Goal: Transaction & Acquisition: Subscribe to service/newsletter

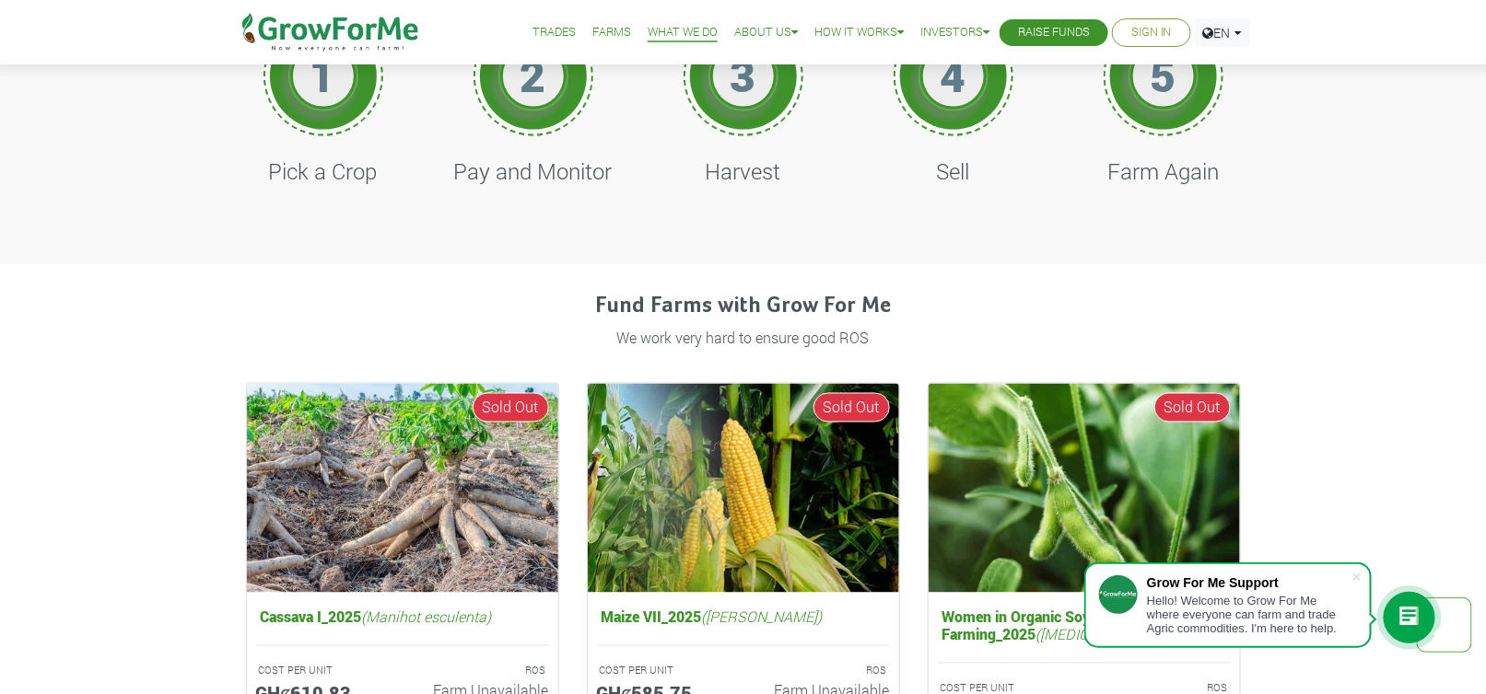
scroll to position [645, 0]
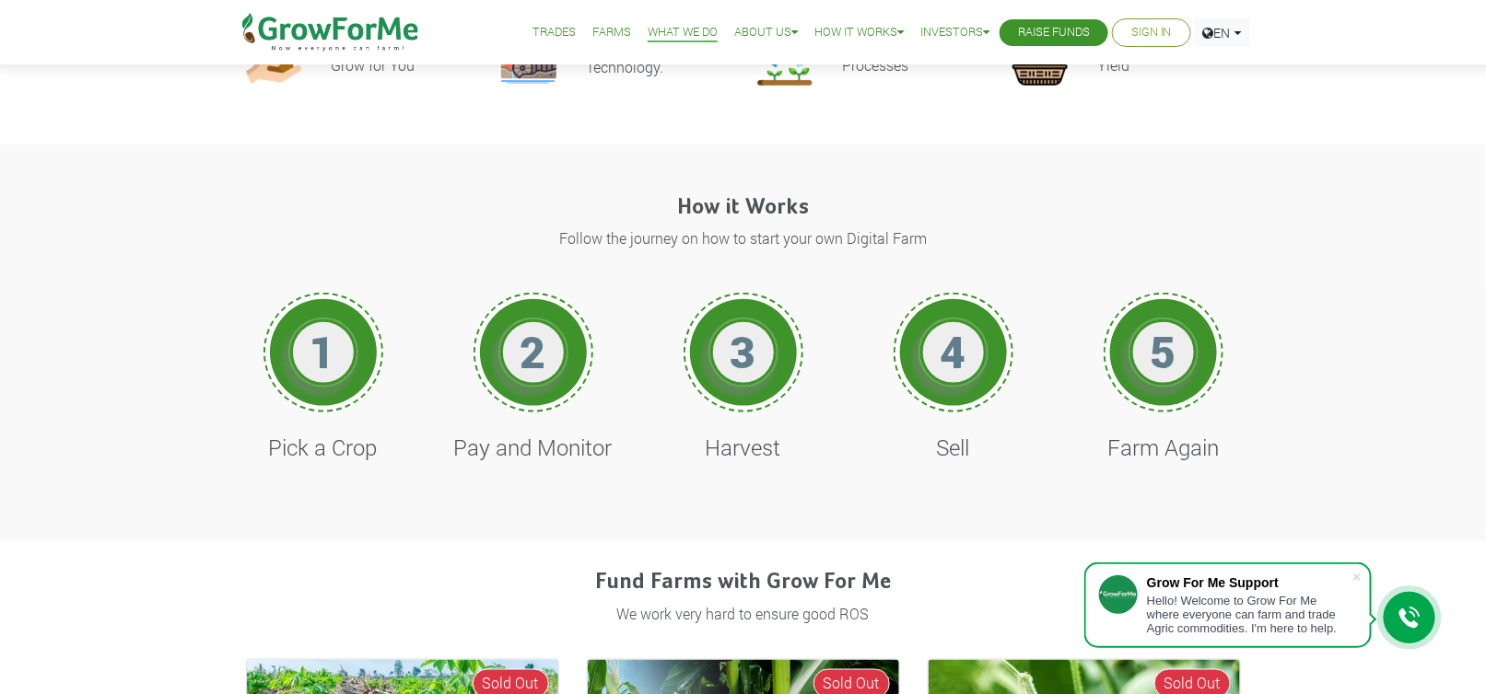
click at [320, 341] on h1 "1" at bounding box center [323, 351] width 55 height 53
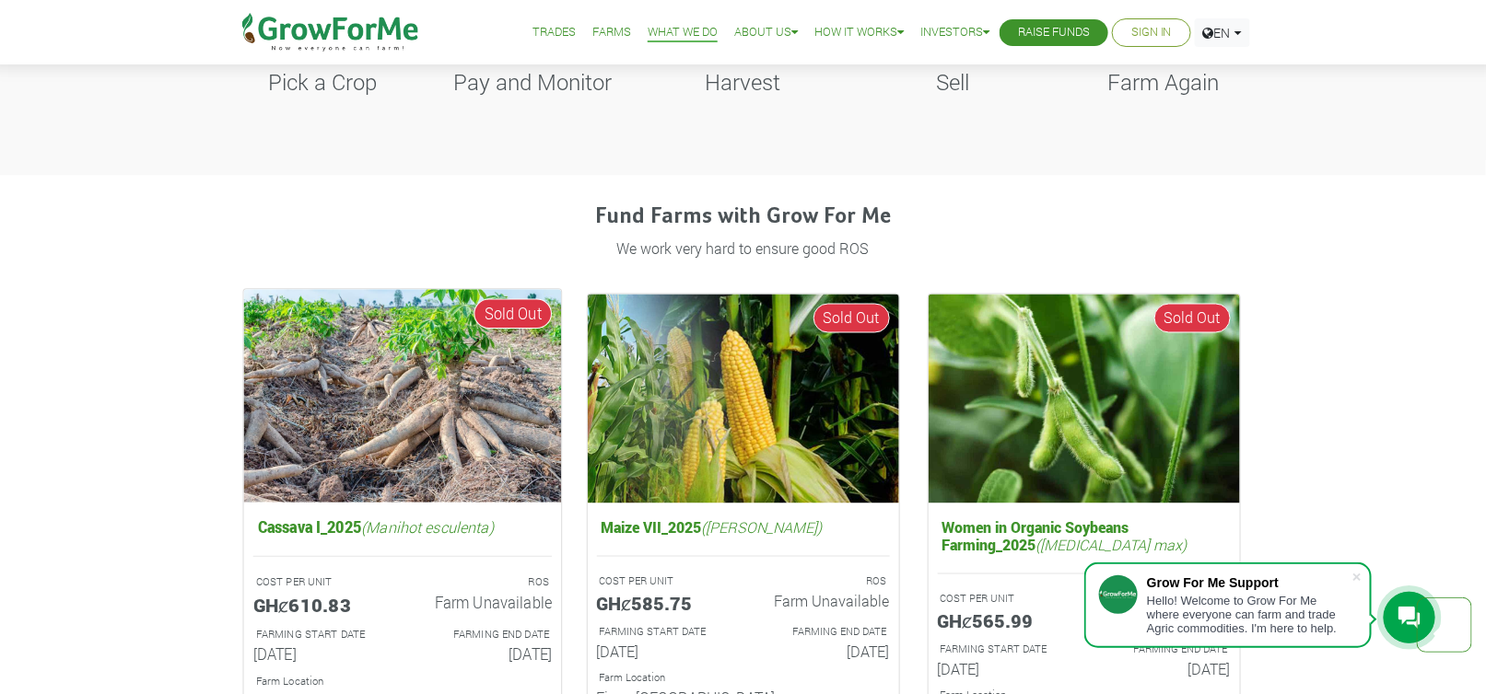
scroll to position [1105, 0]
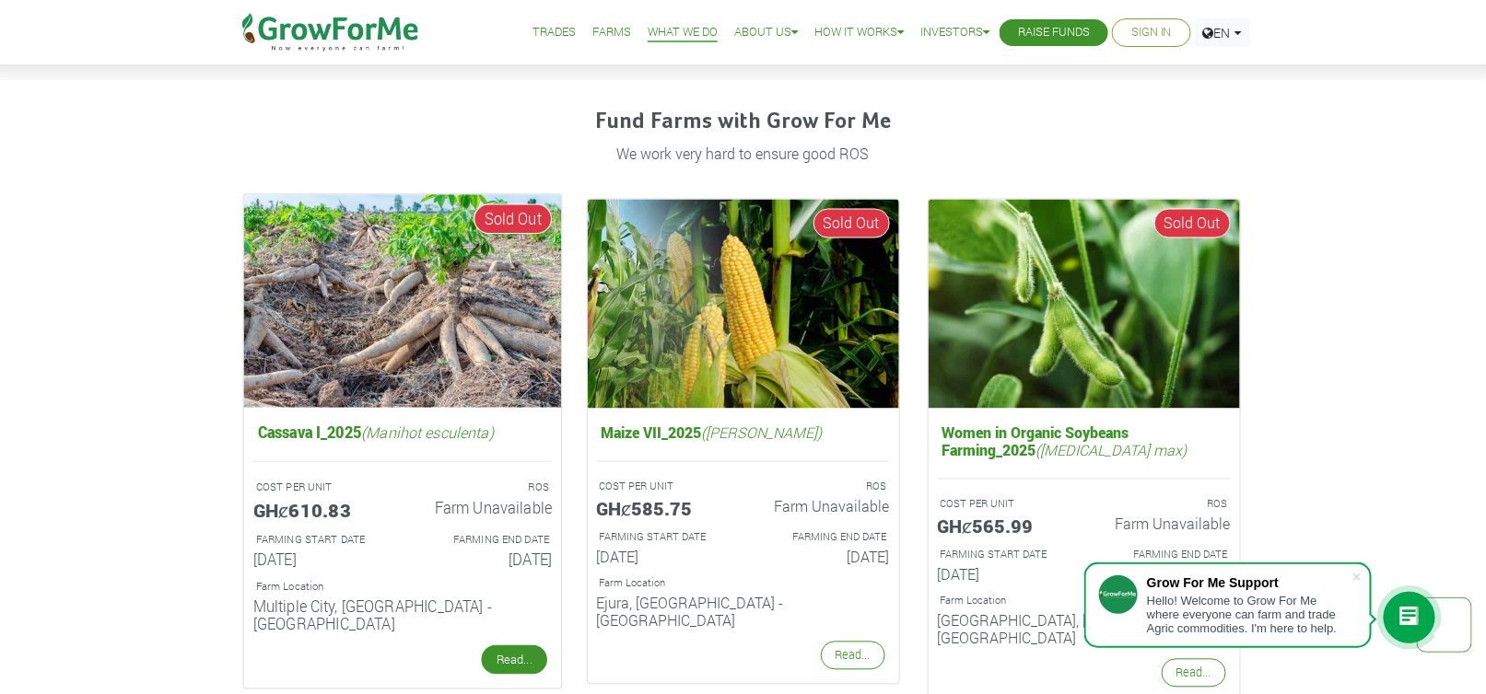
click at [512, 648] on link "Read..." at bounding box center [513, 660] width 65 height 29
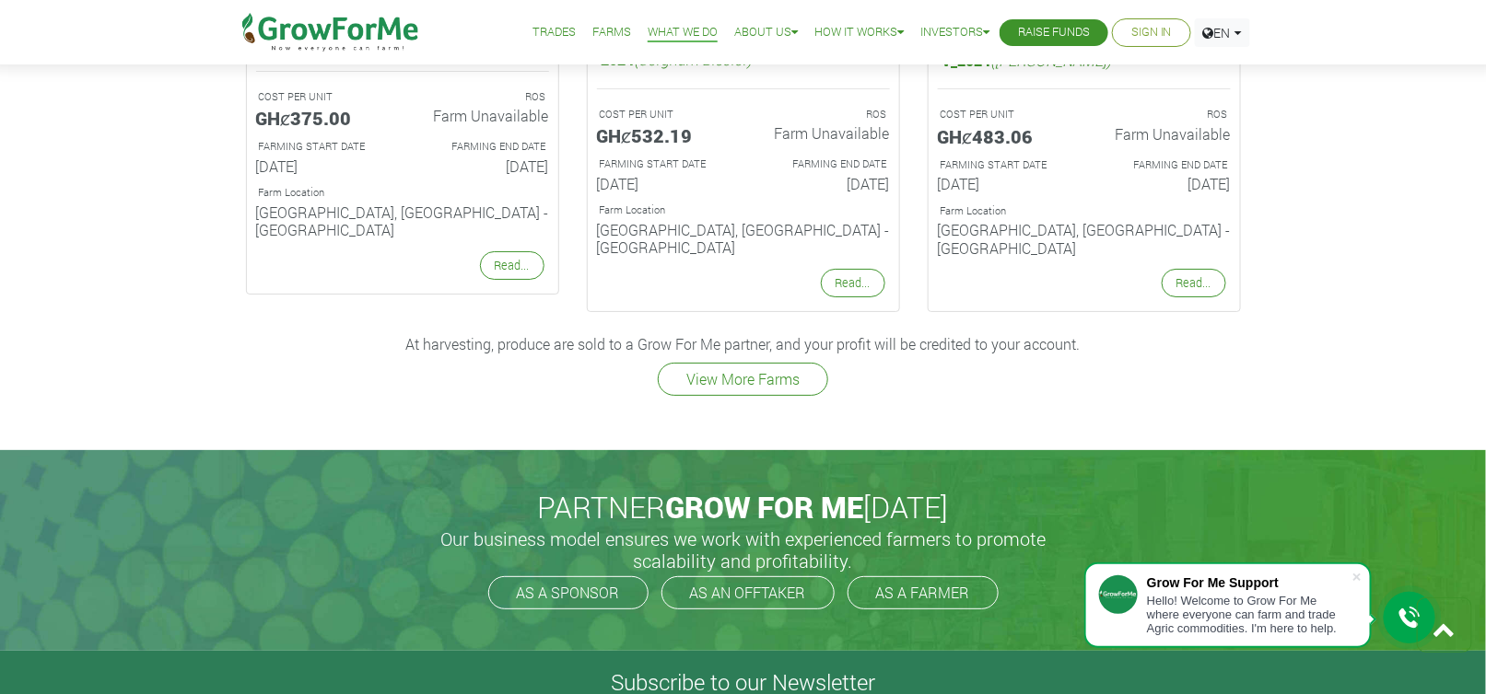
scroll to position [2579, 0]
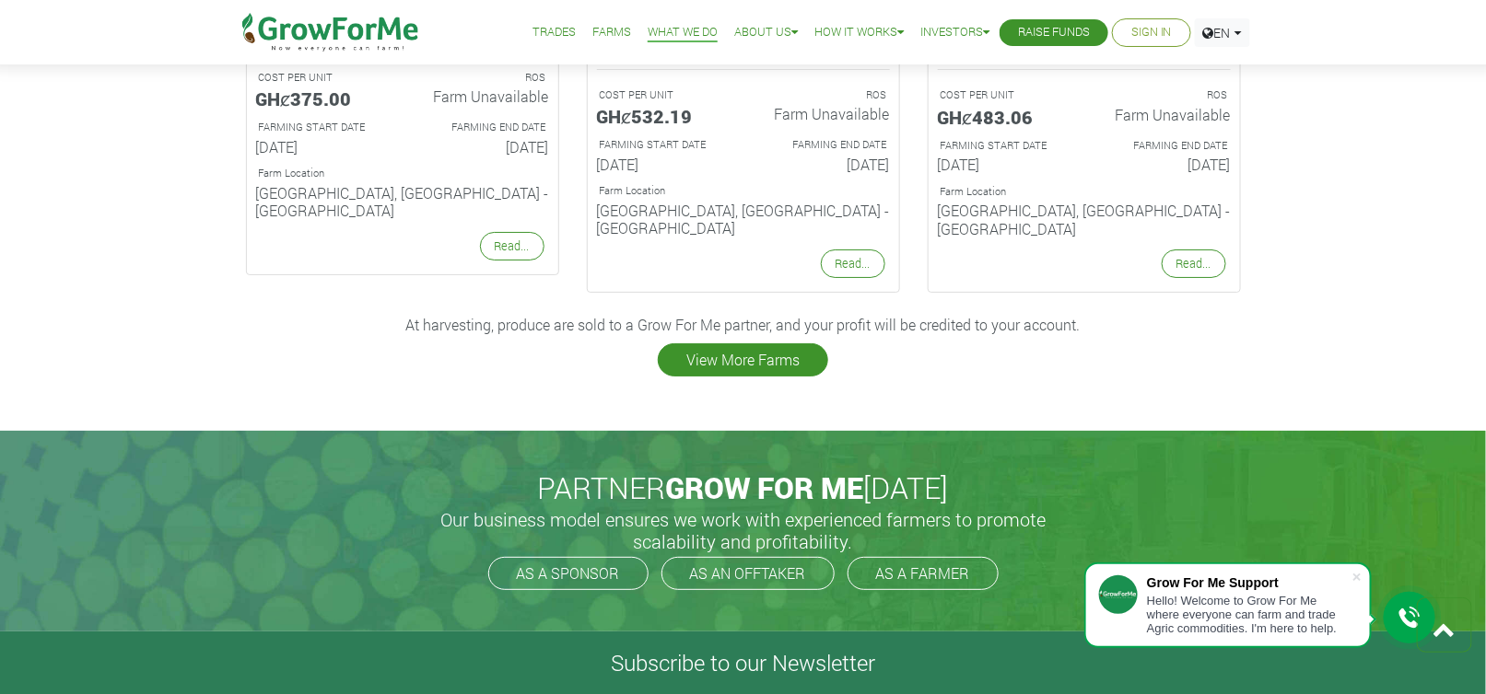
click at [756, 344] on link "View More Farms" at bounding box center [743, 360] width 170 height 33
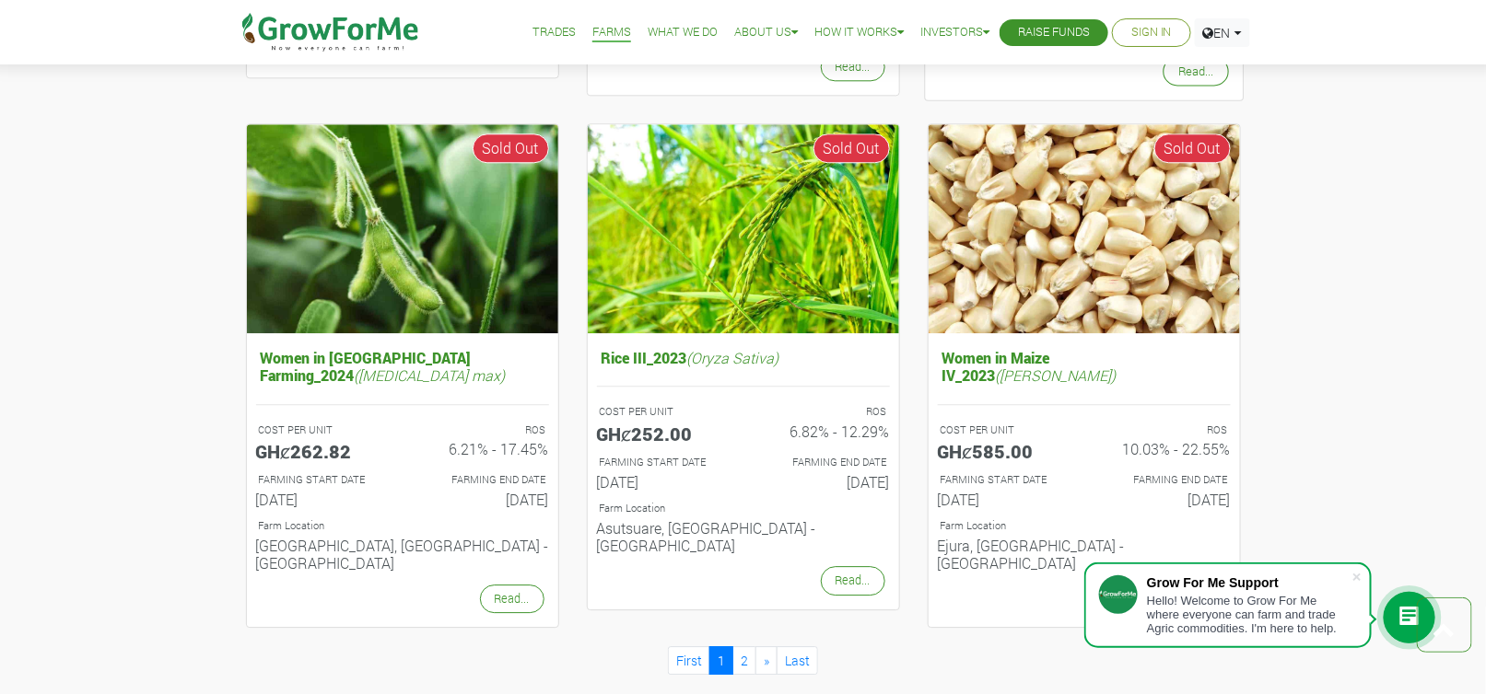
scroll to position [1750, 0]
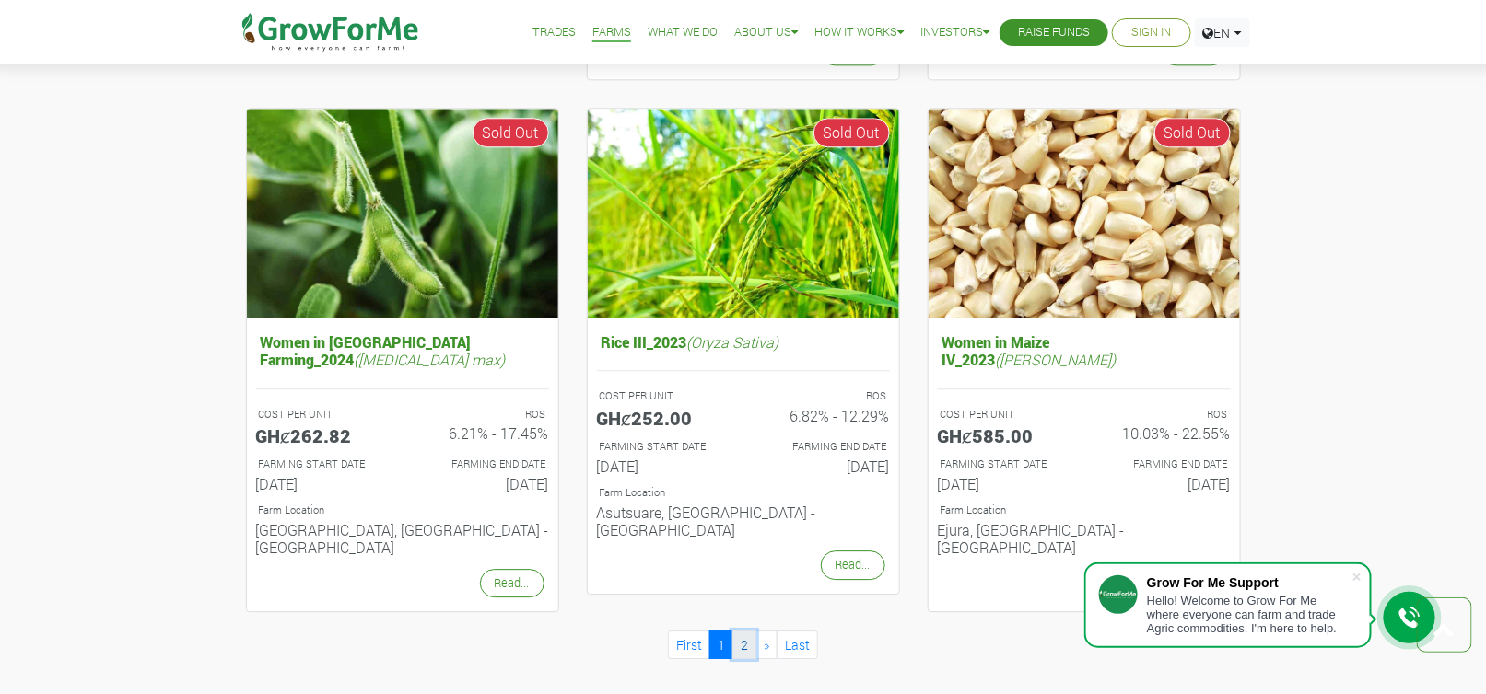
click at [735, 631] on link "2" at bounding box center [744, 645] width 24 height 29
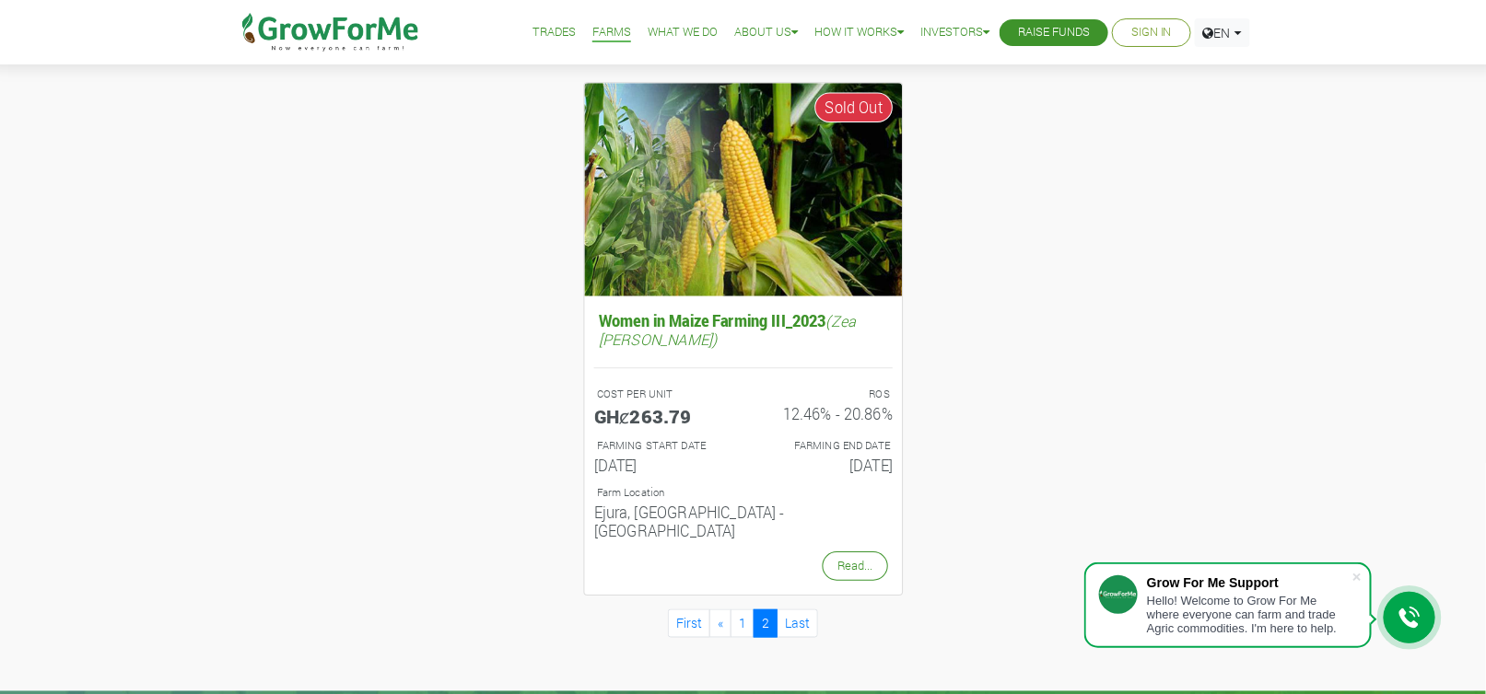
scroll to position [737, 0]
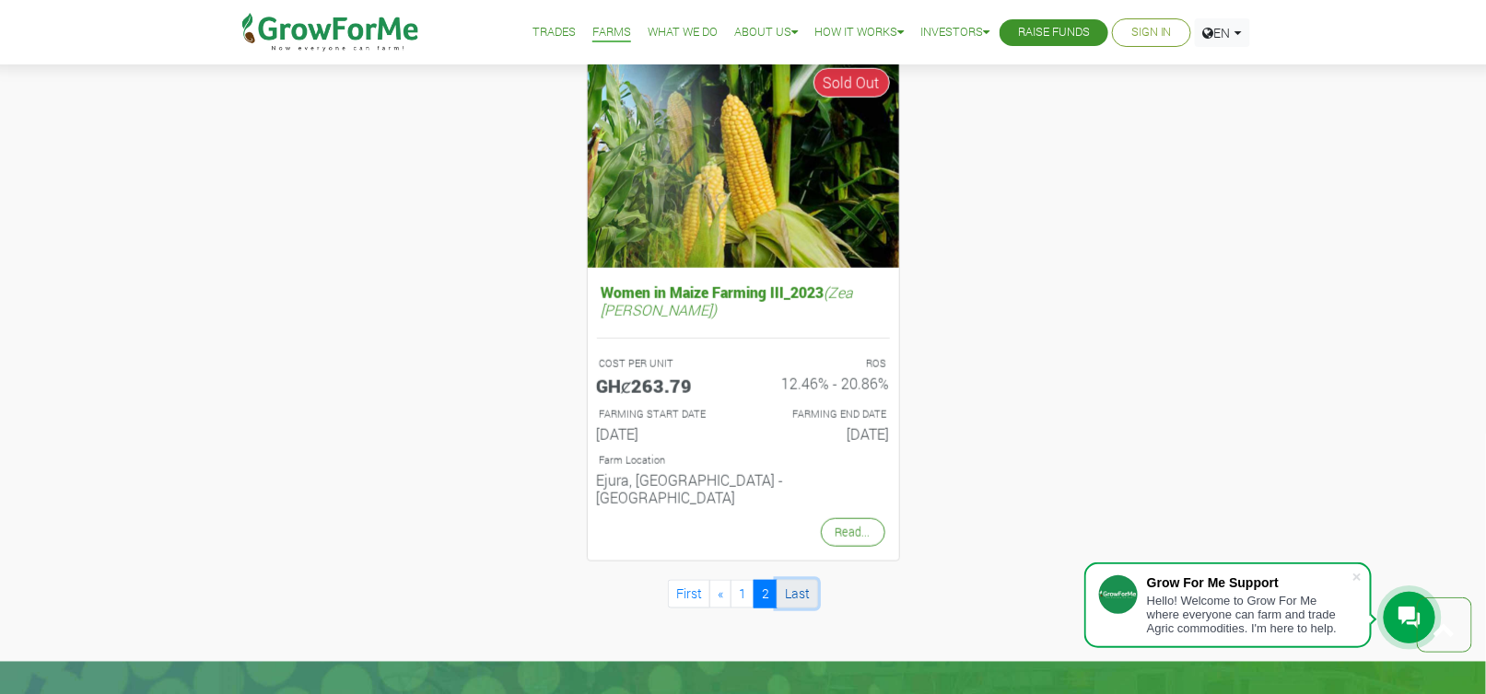
click at [787, 580] on link "Last" at bounding box center [796, 594] width 41 height 29
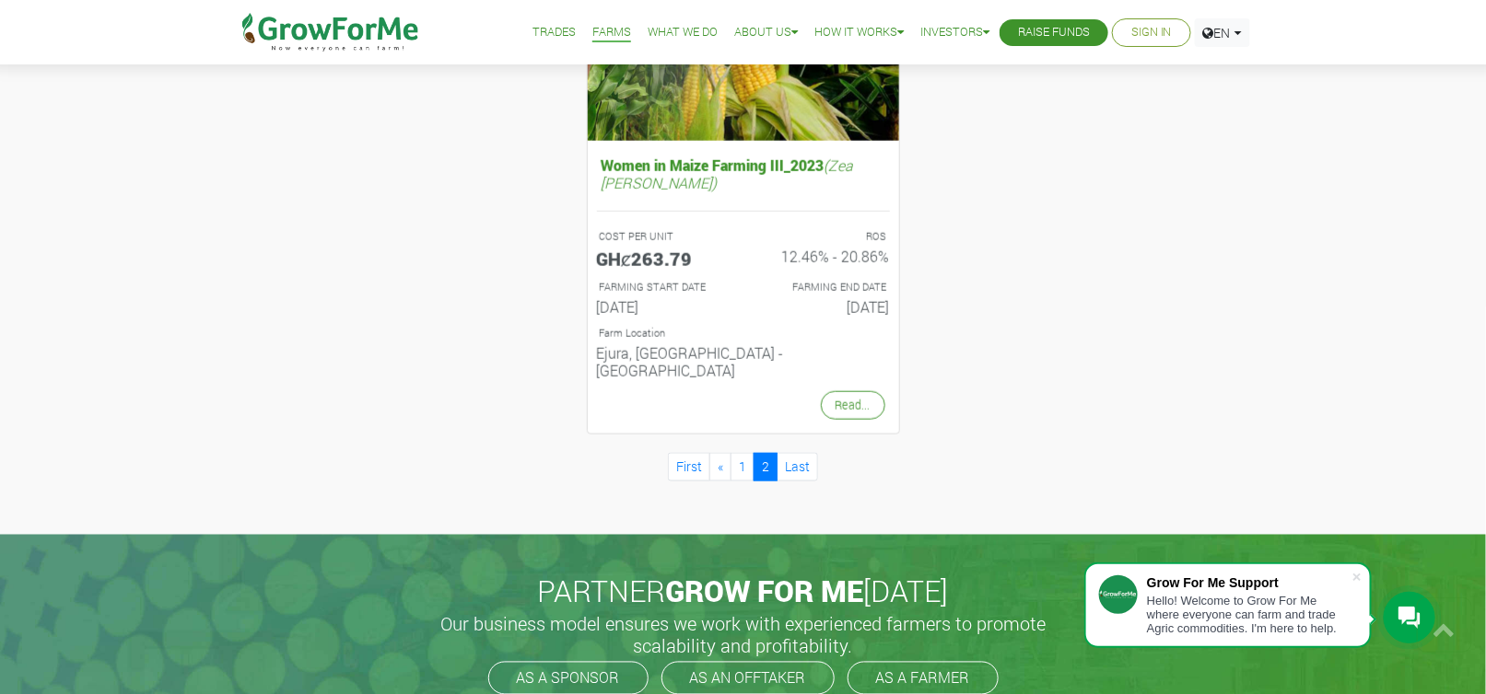
scroll to position [1105, 0]
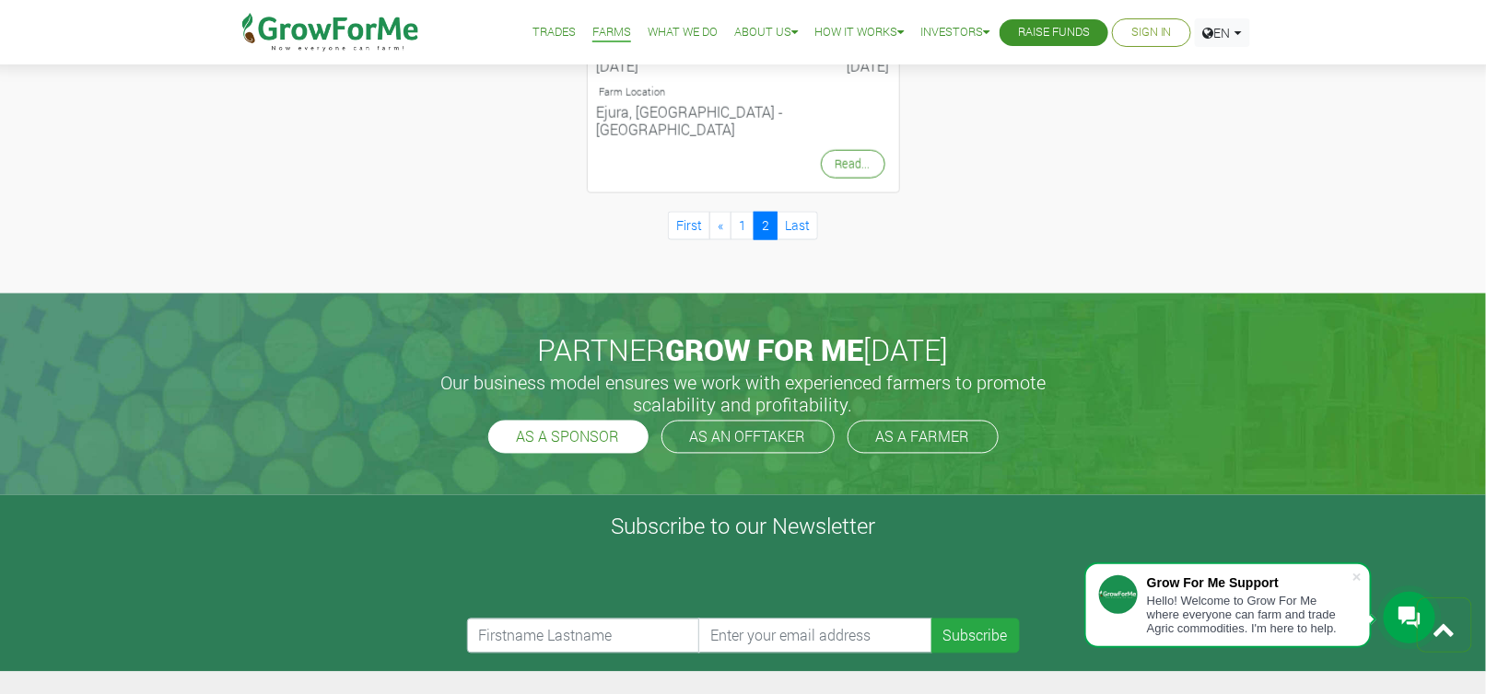
click at [608, 421] on link "AS A SPONSOR" at bounding box center [568, 437] width 160 height 33
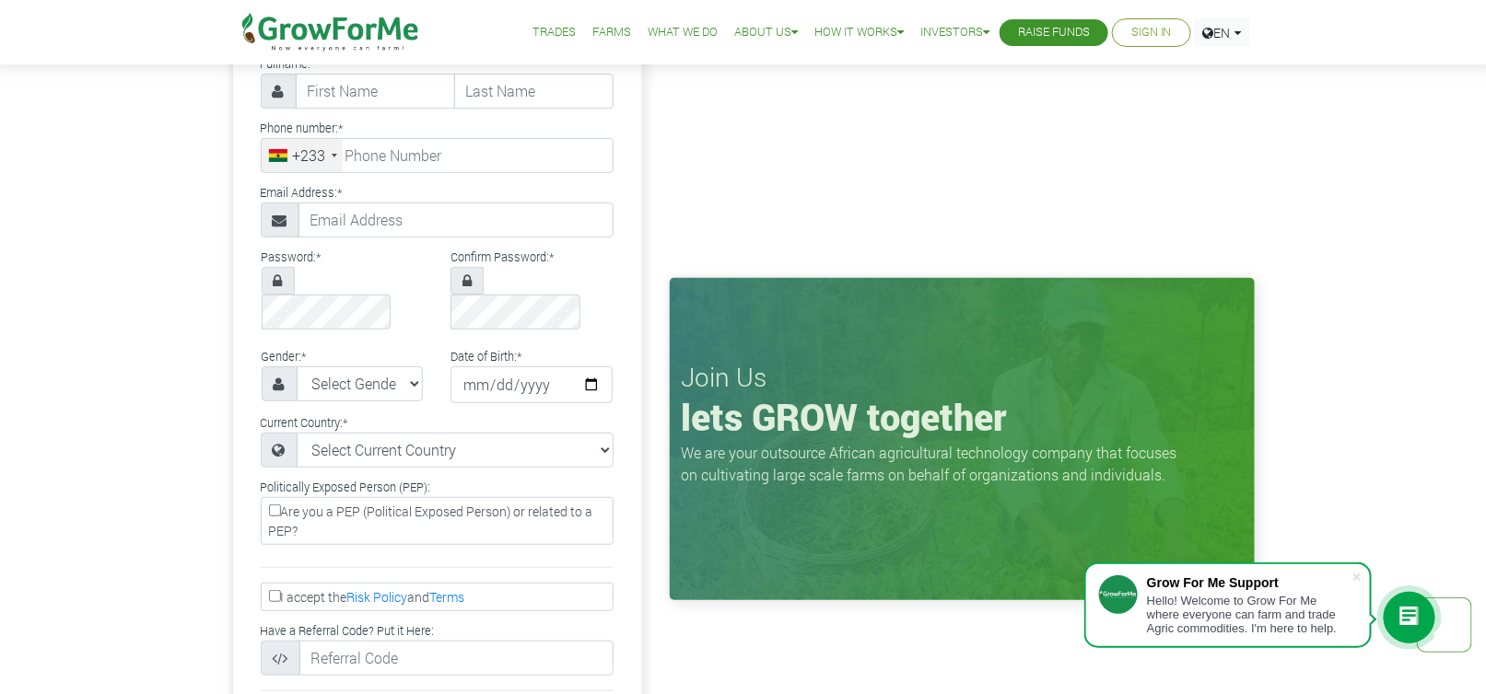
scroll to position [92, 0]
